Goal: Information Seeking & Learning: Check status

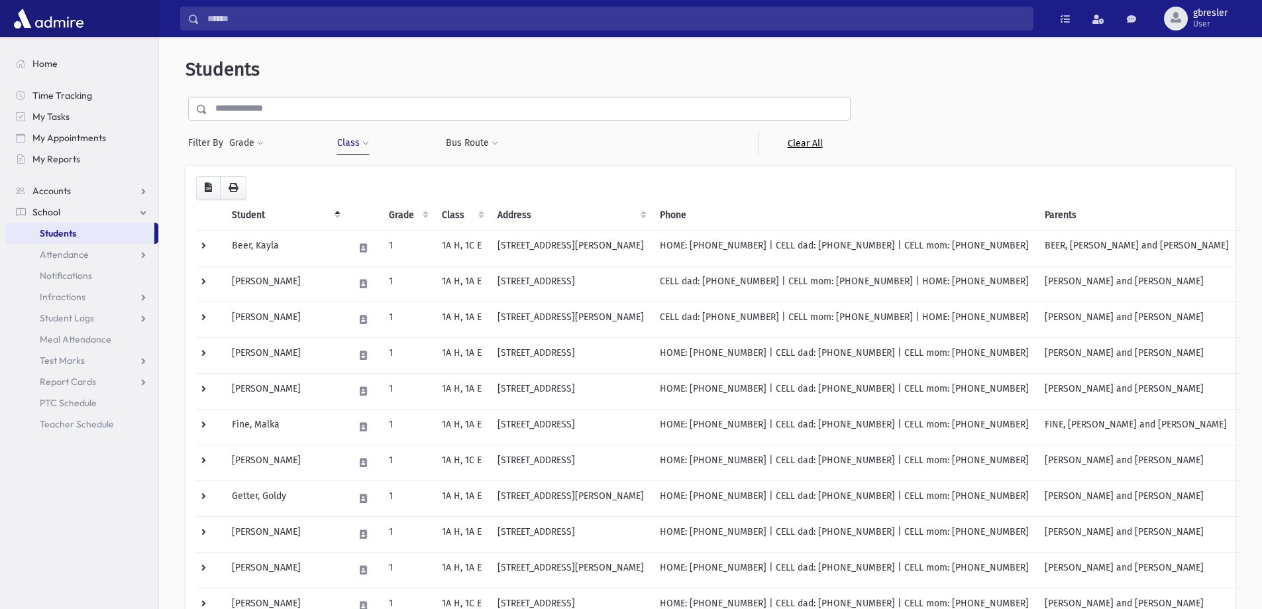
click at [799, 146] on link "Clear All" at bounding box center [804, 143] width 92 height 24
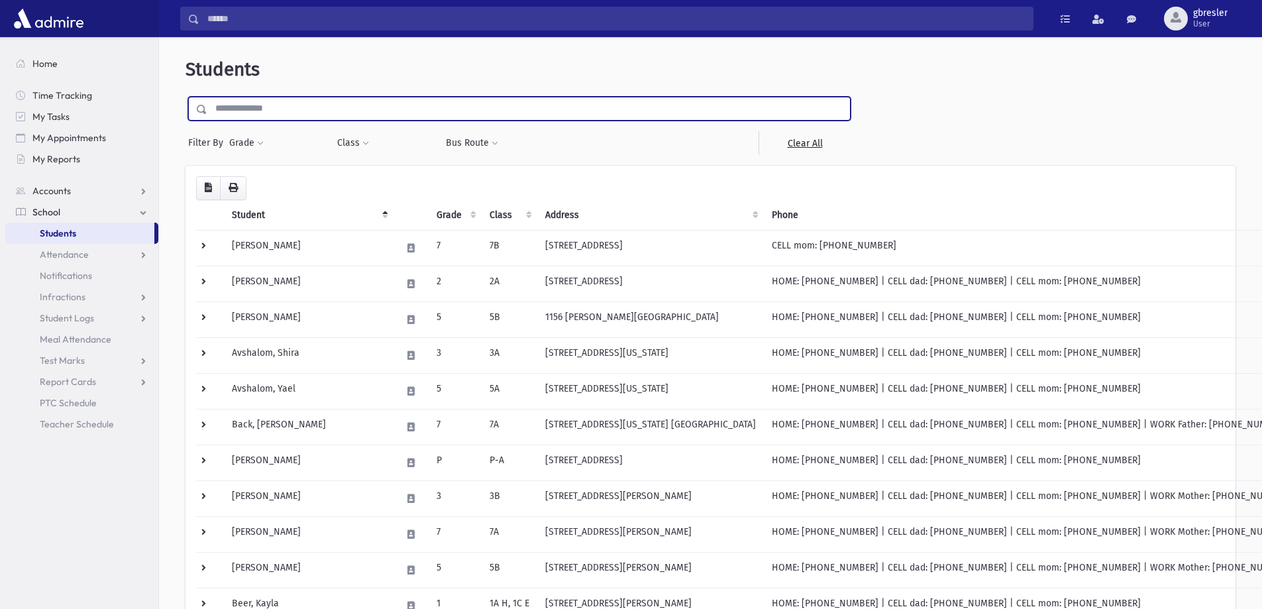
click at [374, 107] on input "text" at bounding box center [528, 109] width 643 height 24
type input "******"
click at [185, 97] on input "submit" at bounding box center [203, 106] width 37 height 18
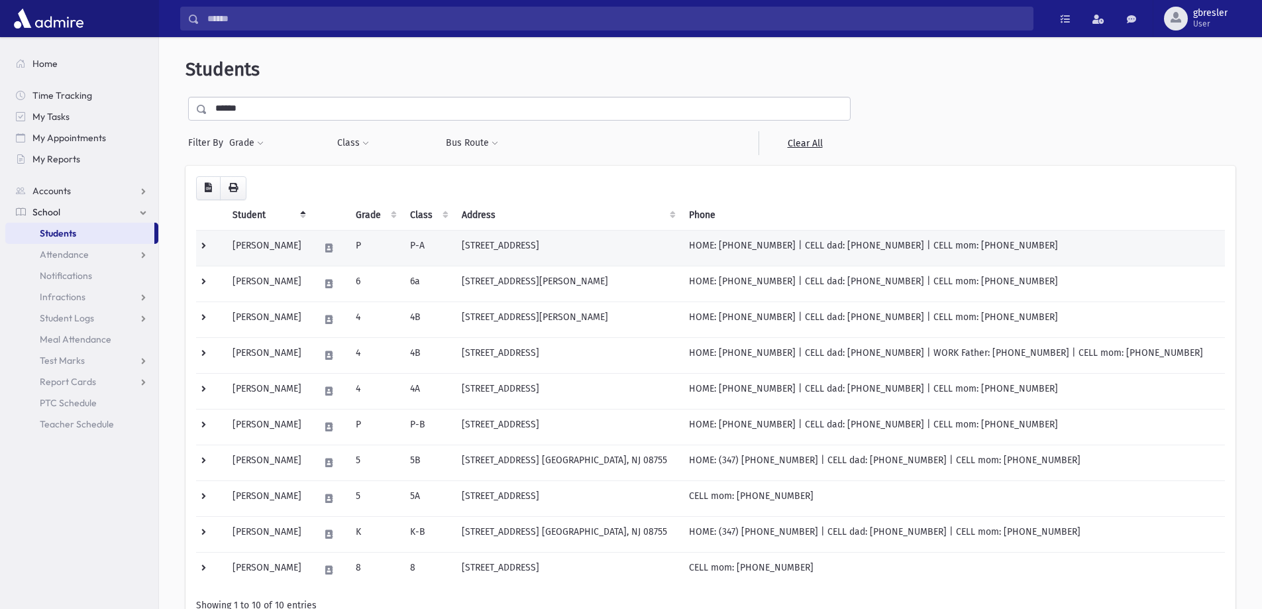
click at [276, 244] on td "[PERSON_NAME]" at bounding box center [268, 248] width 87 height 36
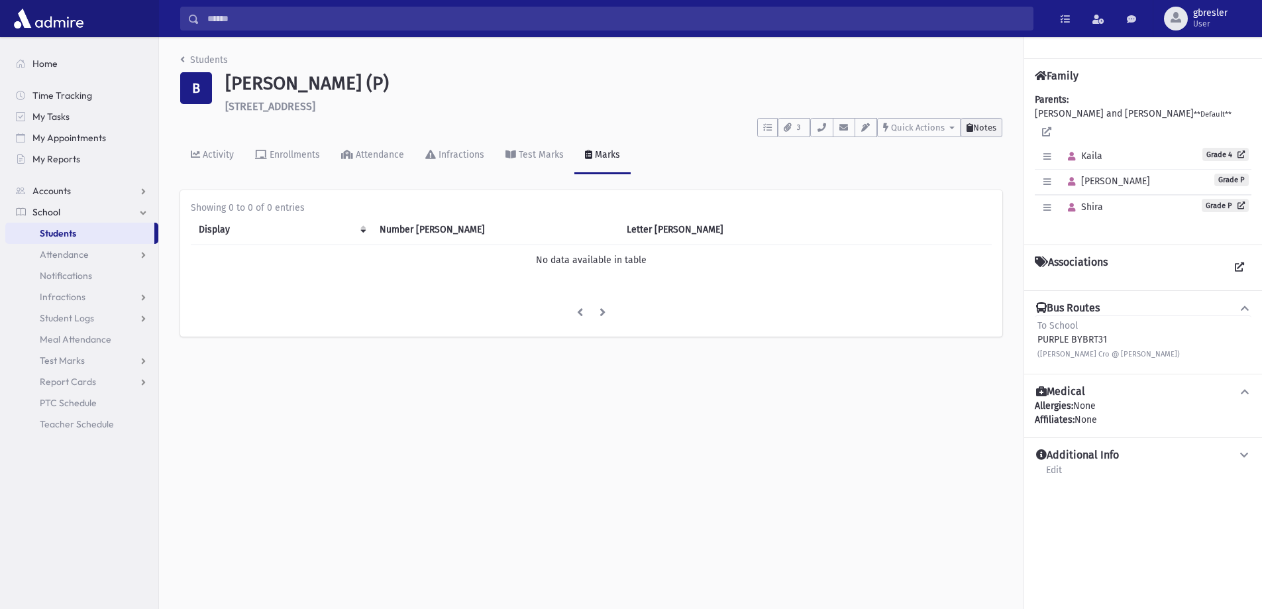
click at [980, 134] on button "Notes" at bounding box center [981, 127] width 42 height 19
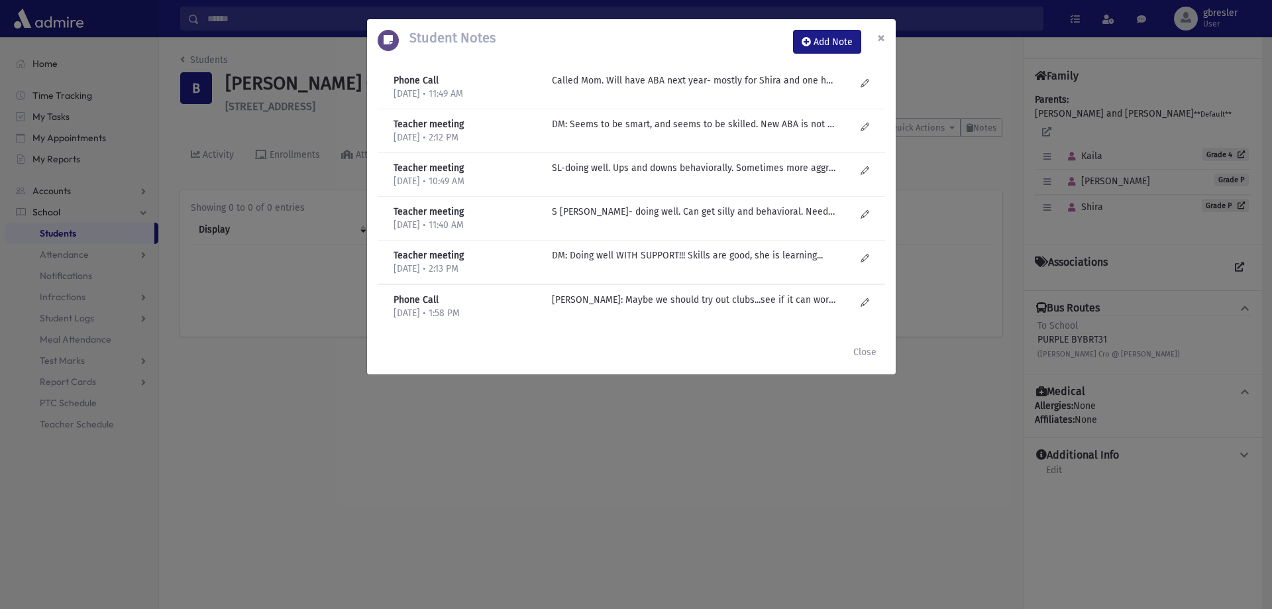
click at [880, 34] on span "×" at bounding box center [881, 37] width 8 height 19
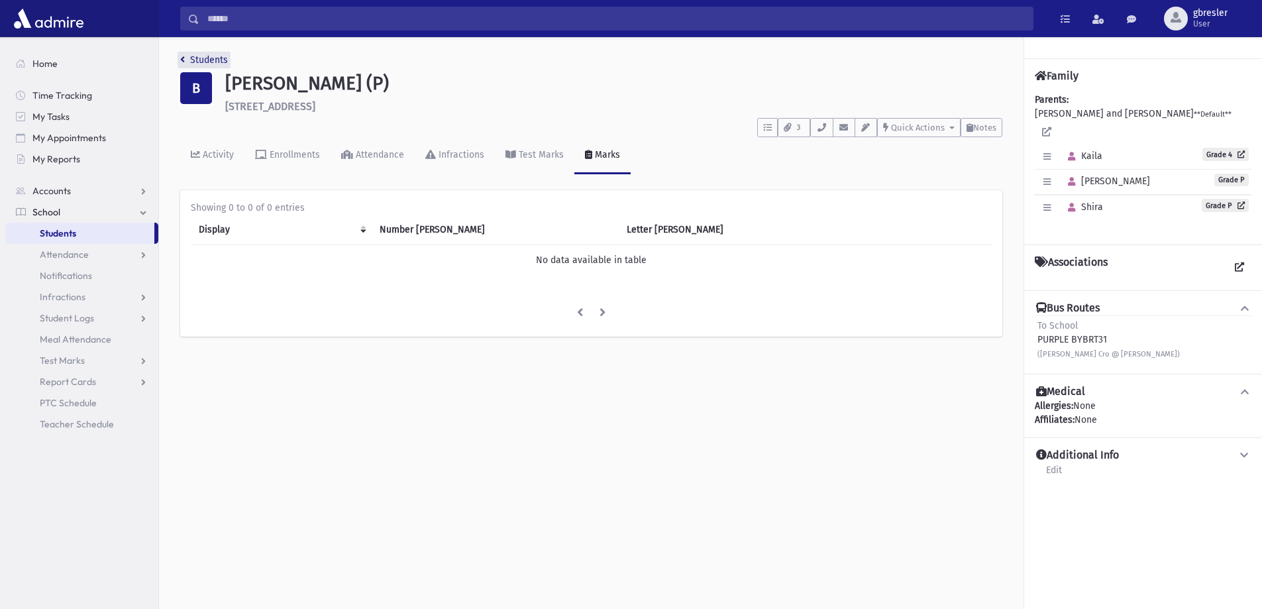
click at [215, 57] on link "Students" at bounding box center [204, 59] width 48 height 11
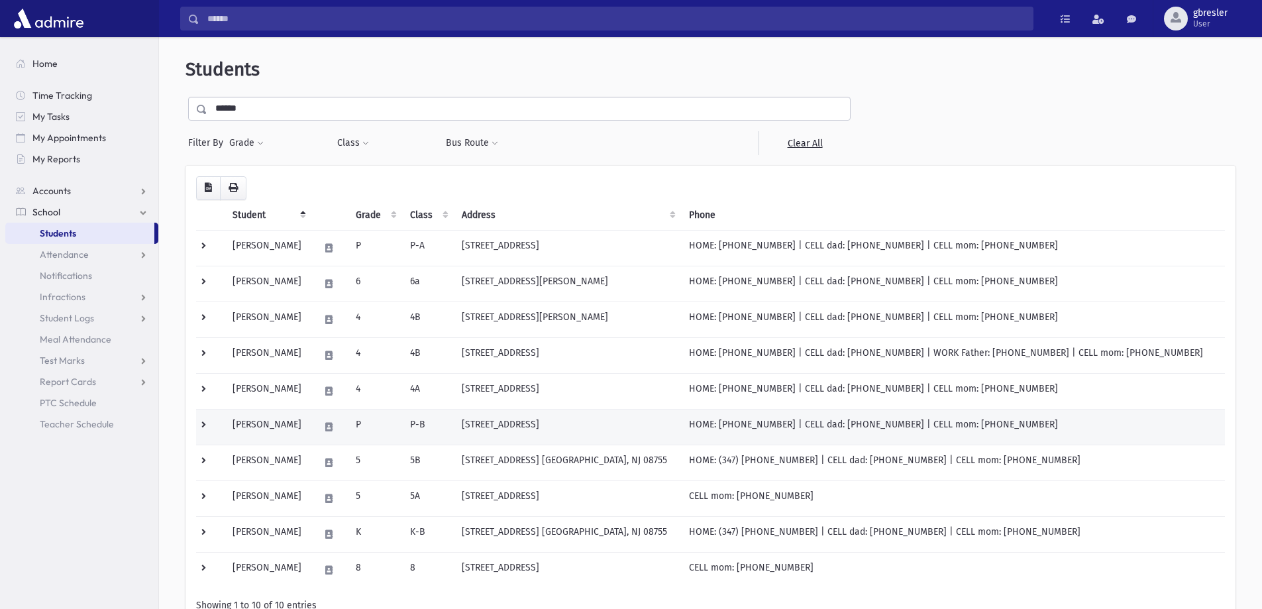
click at [279, 420] on td "Berger, Shira" at bounding box center [268, 427] width 87 height 36
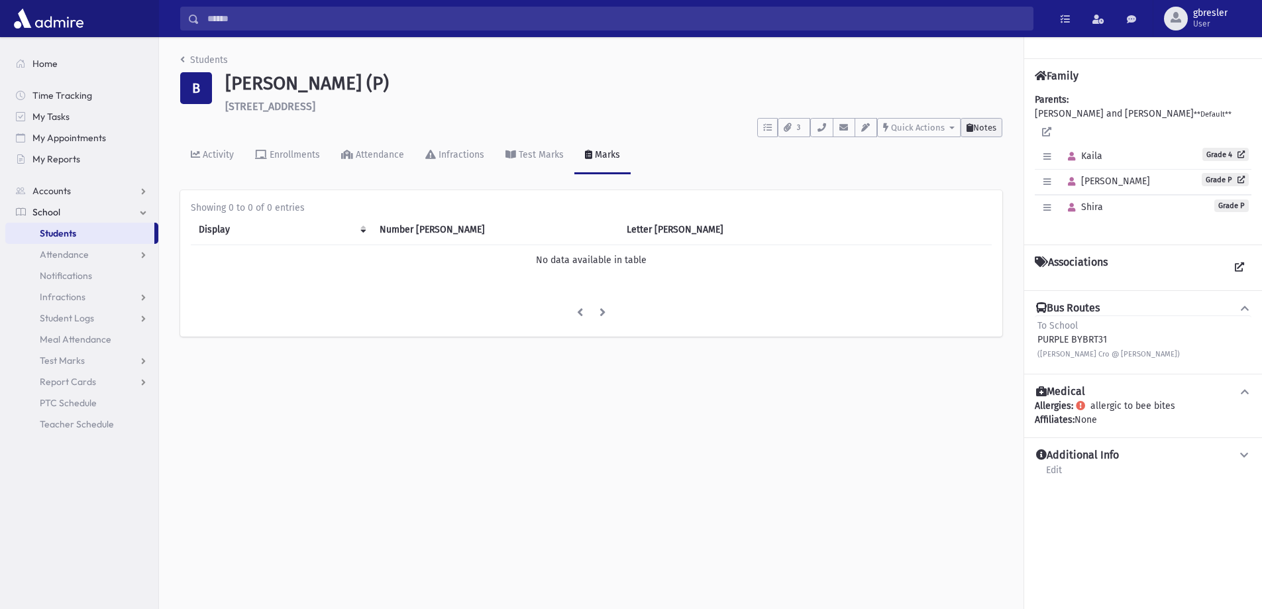
click at [994, 129] on span "Notes" at bounding box center [984, 128] width 23 height 10
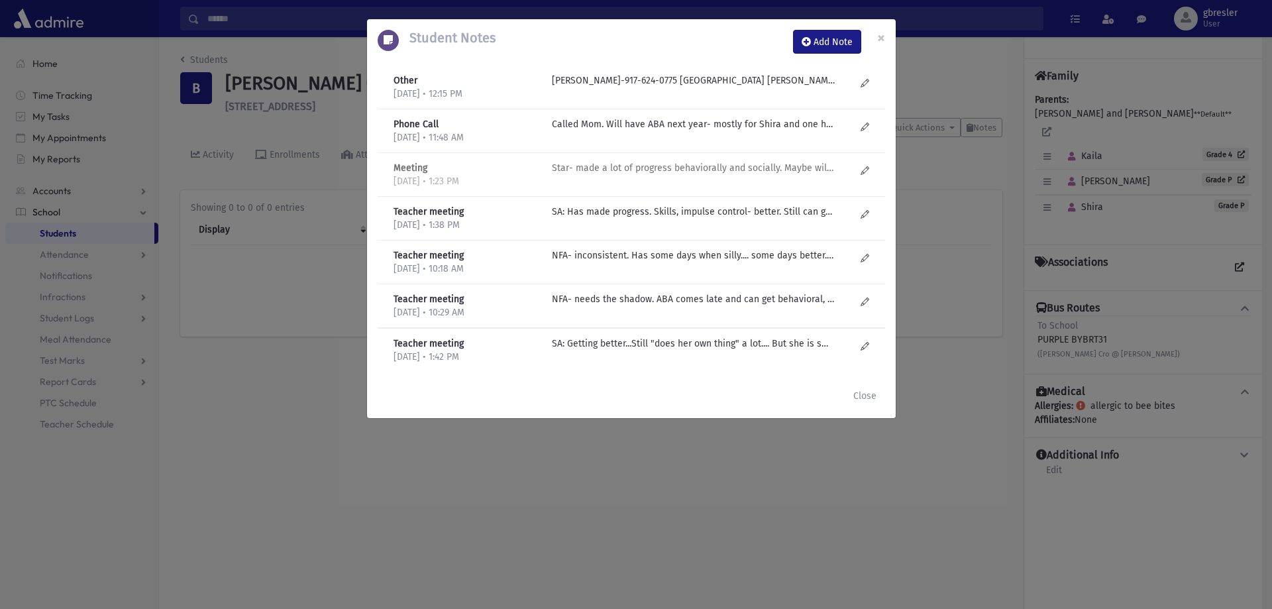
click at [755, 170] on p "Star- made a lot of progress behaviorally and socially. Maybe will have ABA for…" at bounding box center [694, 168] width 284 height 14
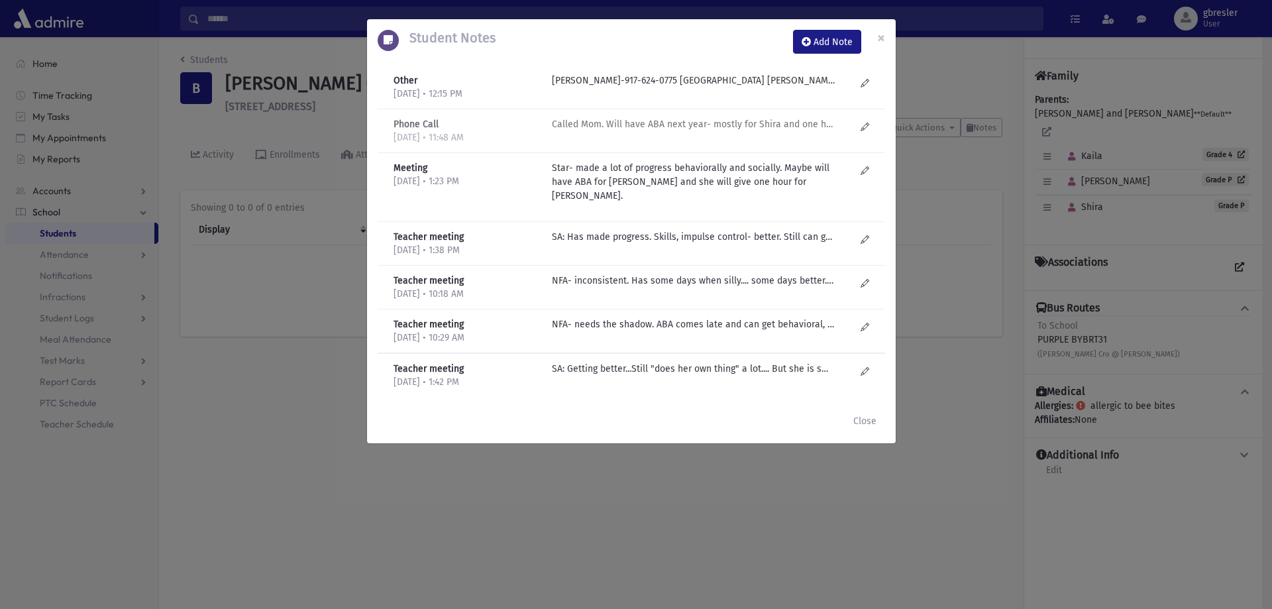
click at [762, 127] on p "Called Mom. Will have ABA next year- mostly for Shira and one hour for [PERSON_…" at bounding box center [694, 124] width 284 height 14
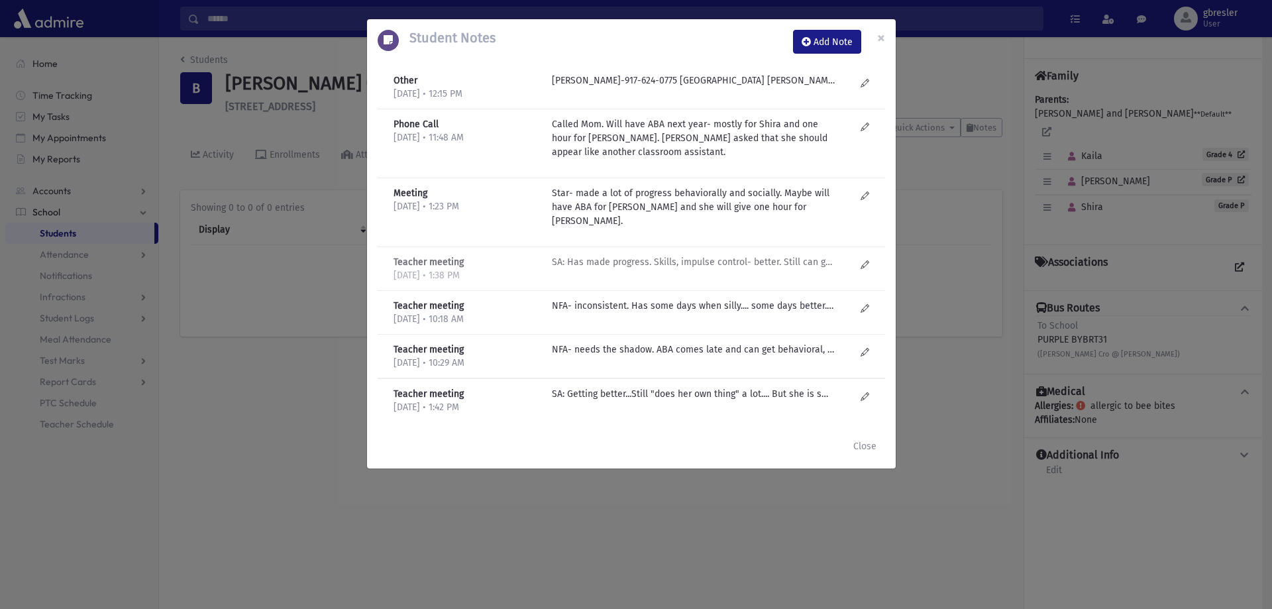
click at [741, 255] on p "SA: Has made progress. Skills, impulse control- better. Still can get "out of c…" at bounding box center [694, 262] width 284 height 14
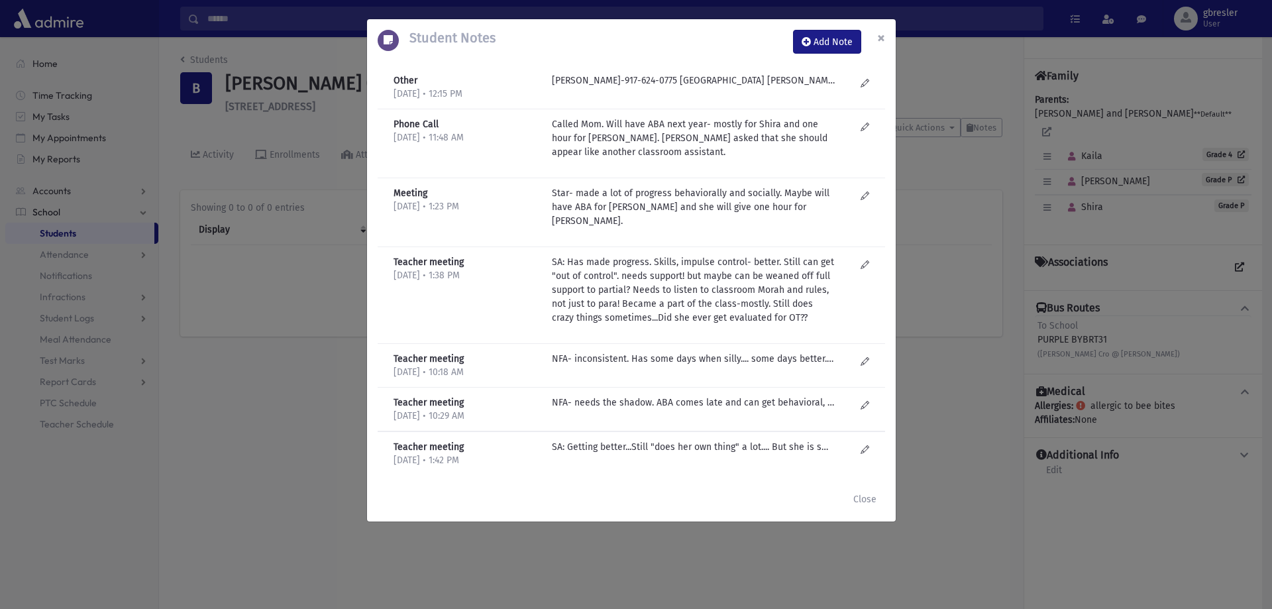
click at [886, 34] on button "×" at bounding box center [880, 37] width 29 height 37
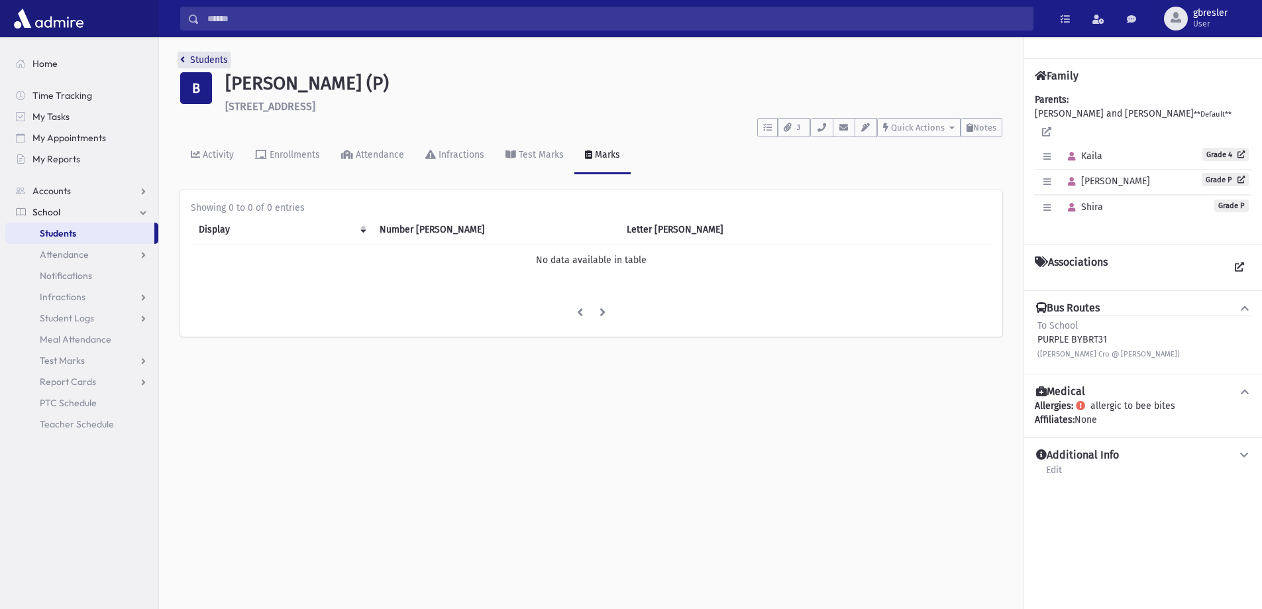
click at [209, 58] on link "Students" at bounding box center [204, 59] width 48 height 11
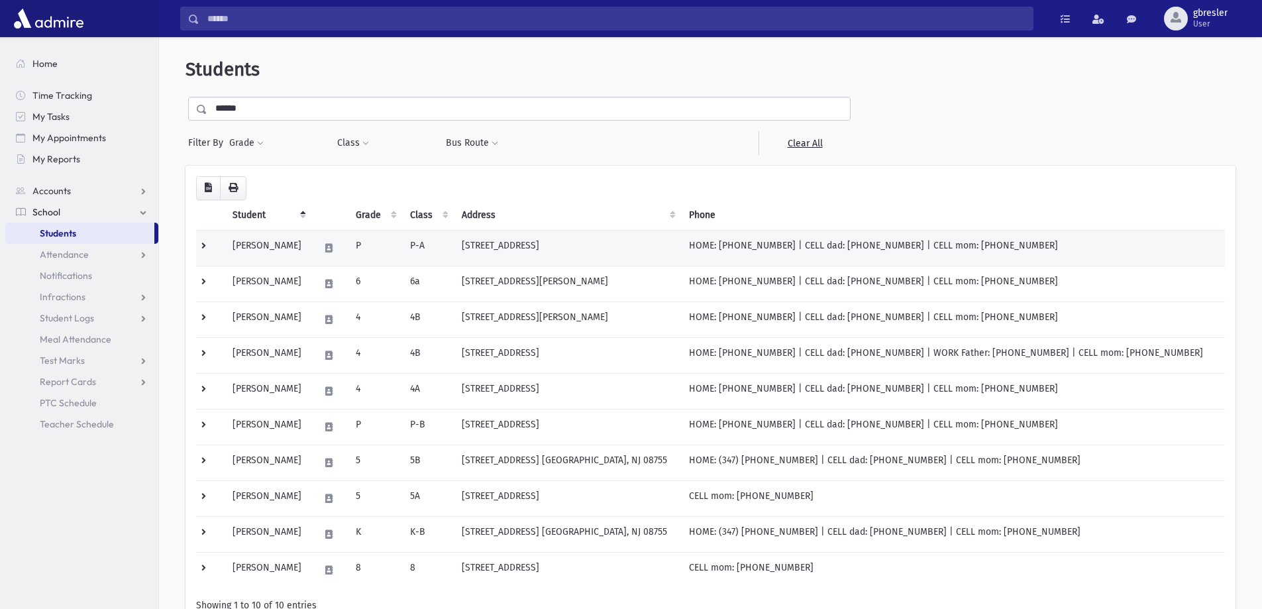
click at [275, 243] on td "[PERSON_NAME]" at bounding box center [268, 248] width 87 height 36
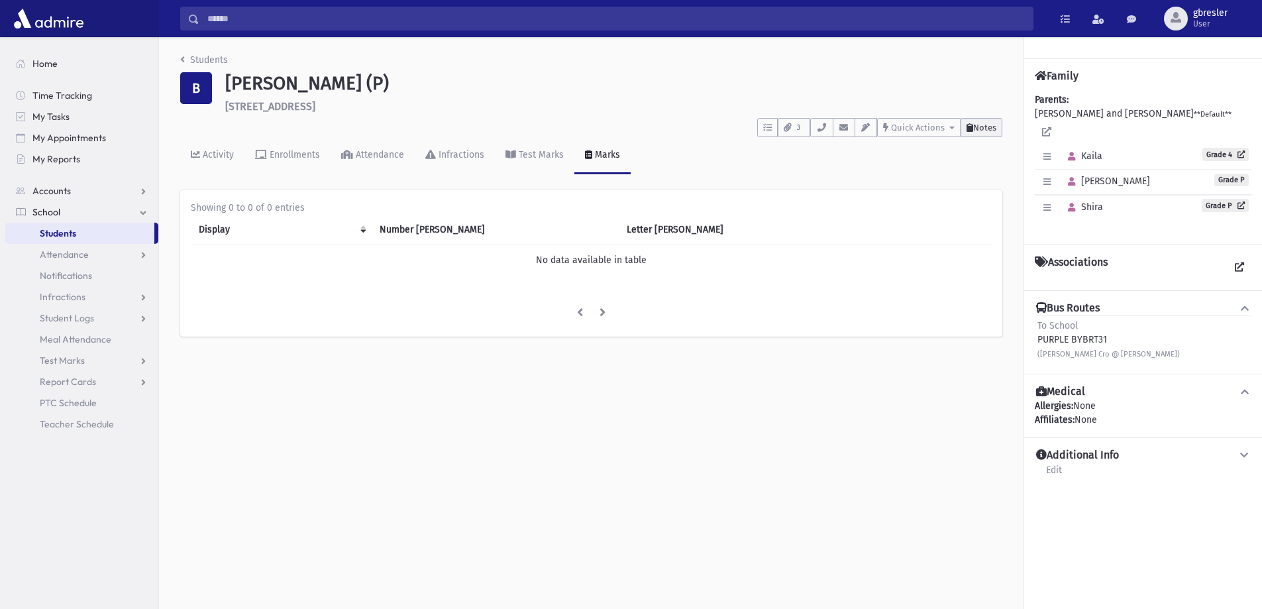
click at [982, 127] on span "Notes" at bounding box center [984, 128] width 23 height 10
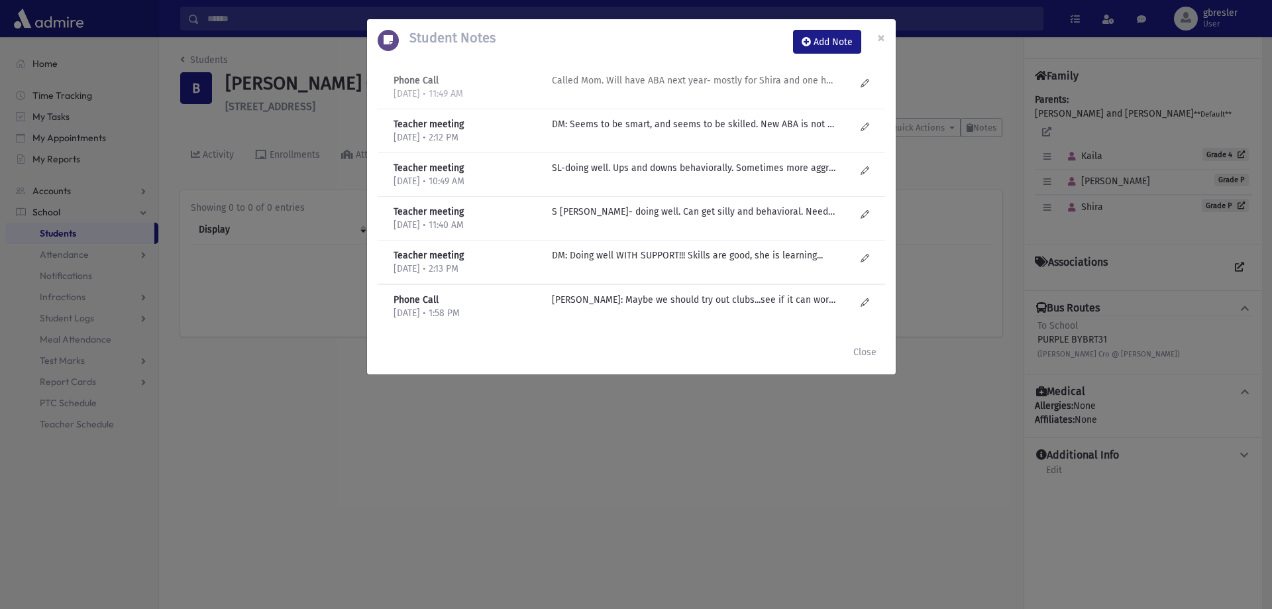
click at [692, 87] on div "Called Mom. Will have ABA next year- mostly for Shira and one hour for Aliza. M…" at bounding box center [703, 87] width 317 height 27
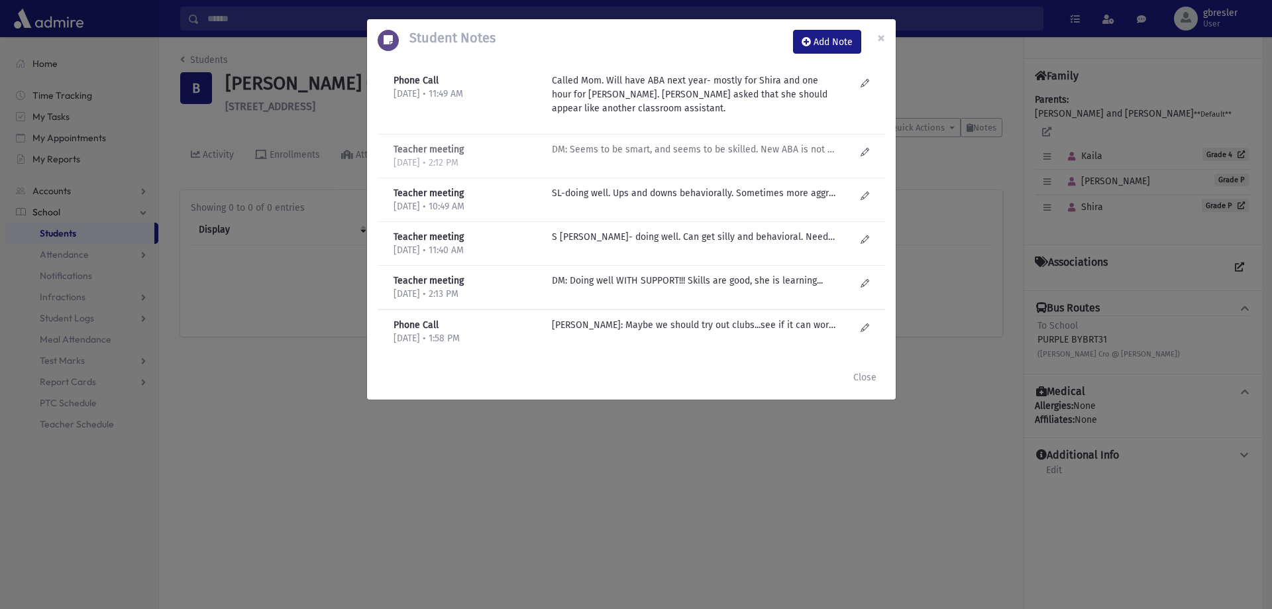
click at [682, 149] on p "DM: Seems to be smart, and seems to be skilled. New ABA is not clicking well. S…" at bounding box center [694, 149] width 284 height 14
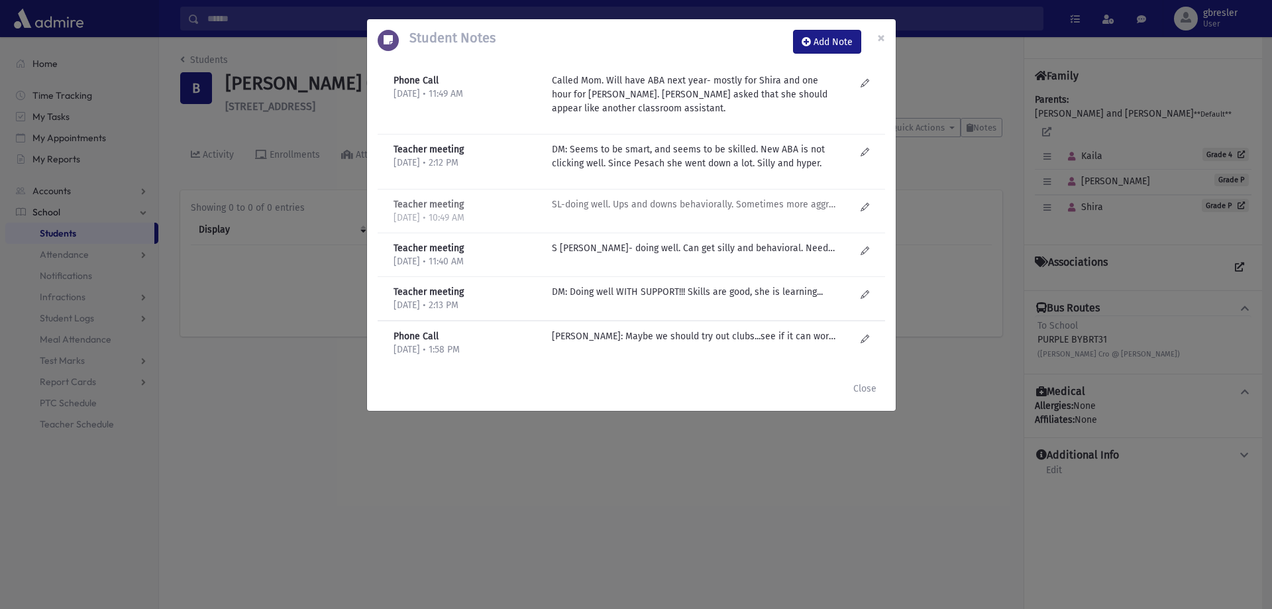
click at [674, 207] on p "SL-doing well. Ups and downs behaviorally. Sometimes more aggressive.... Aleph …" at bounding box center [694, 204] width 284 height 14
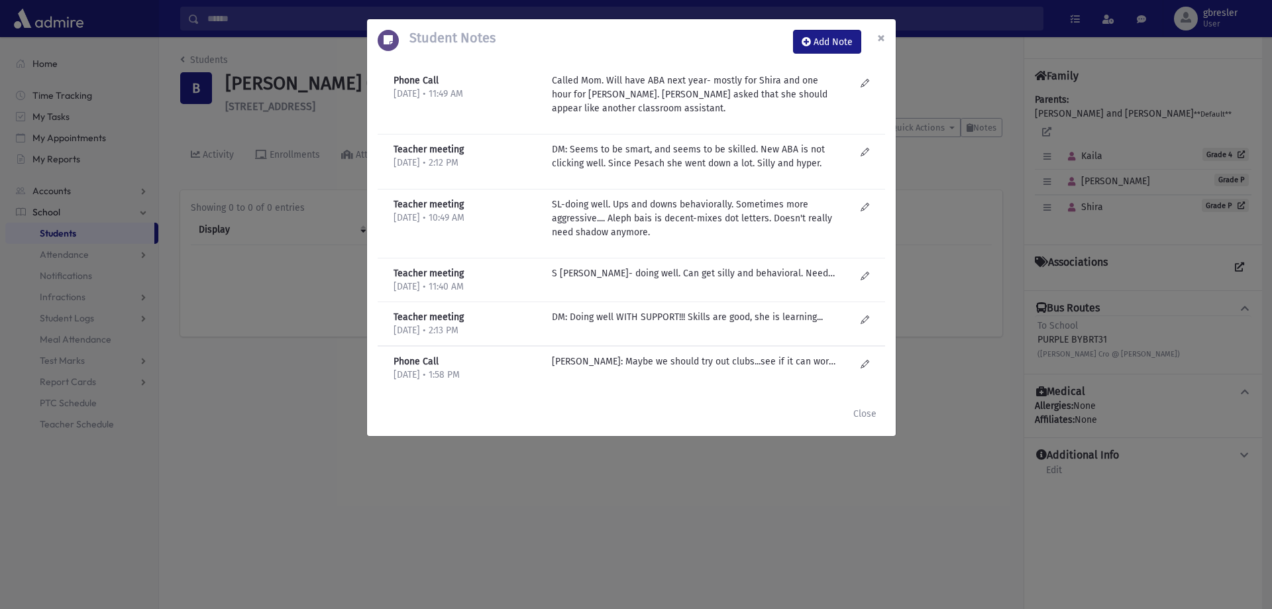
click at [878, 42] on span "×" at bounding box center [881, 37] width 8 height 19
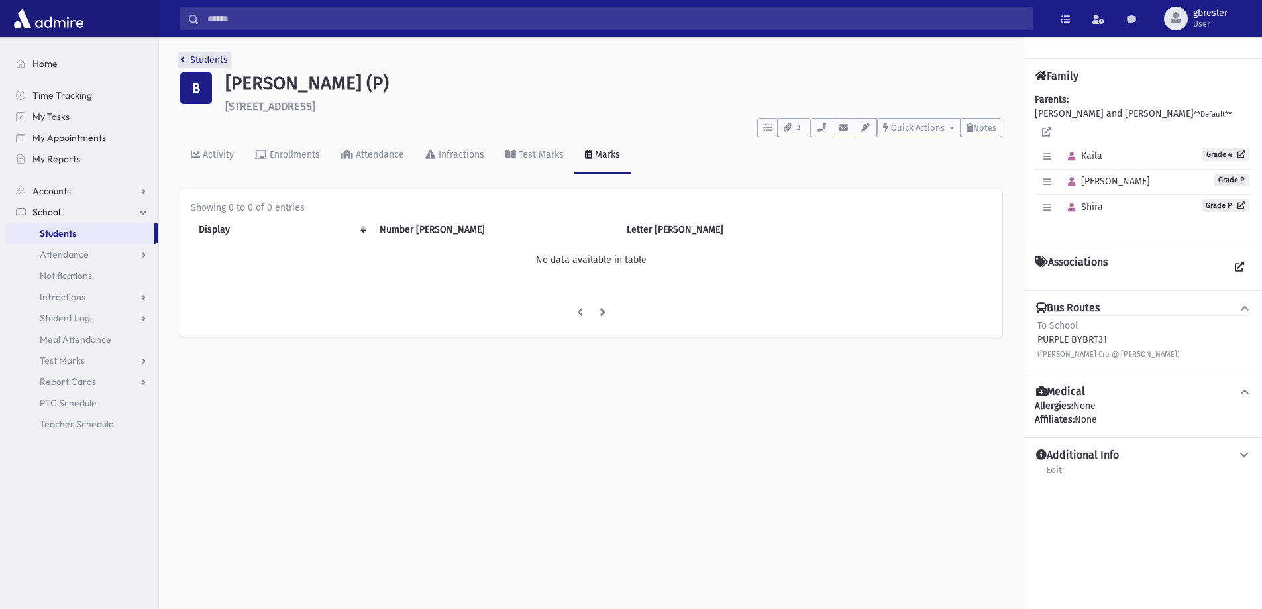
click at [213, 63] on link "Students" at bounding box center [204, 59] width 48 height 11
